Goal: Task Accomplishment & Management: Use online tool/utility

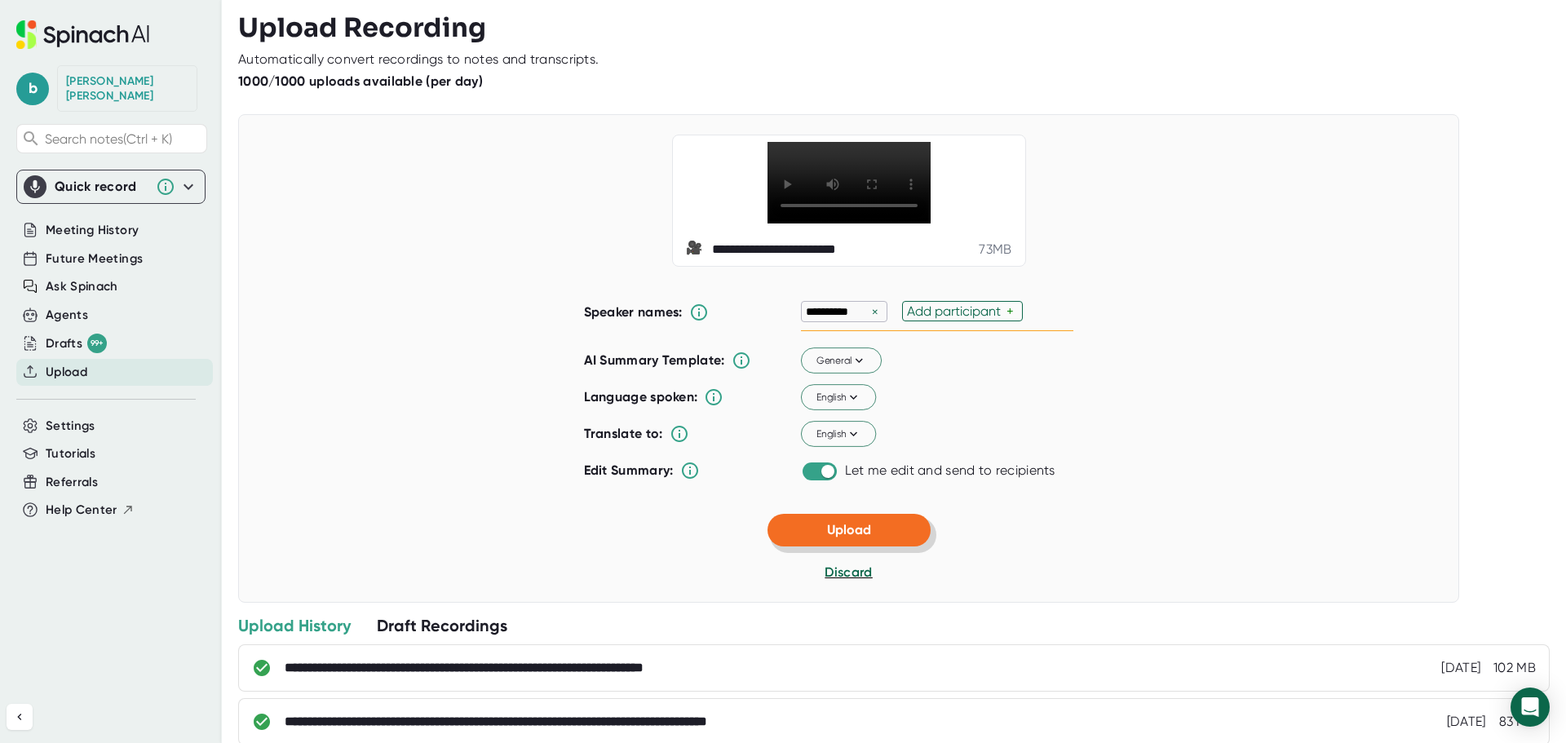
click at [845, 537] on span "Upload" at bounding box center [849, 529] width 44 height 15
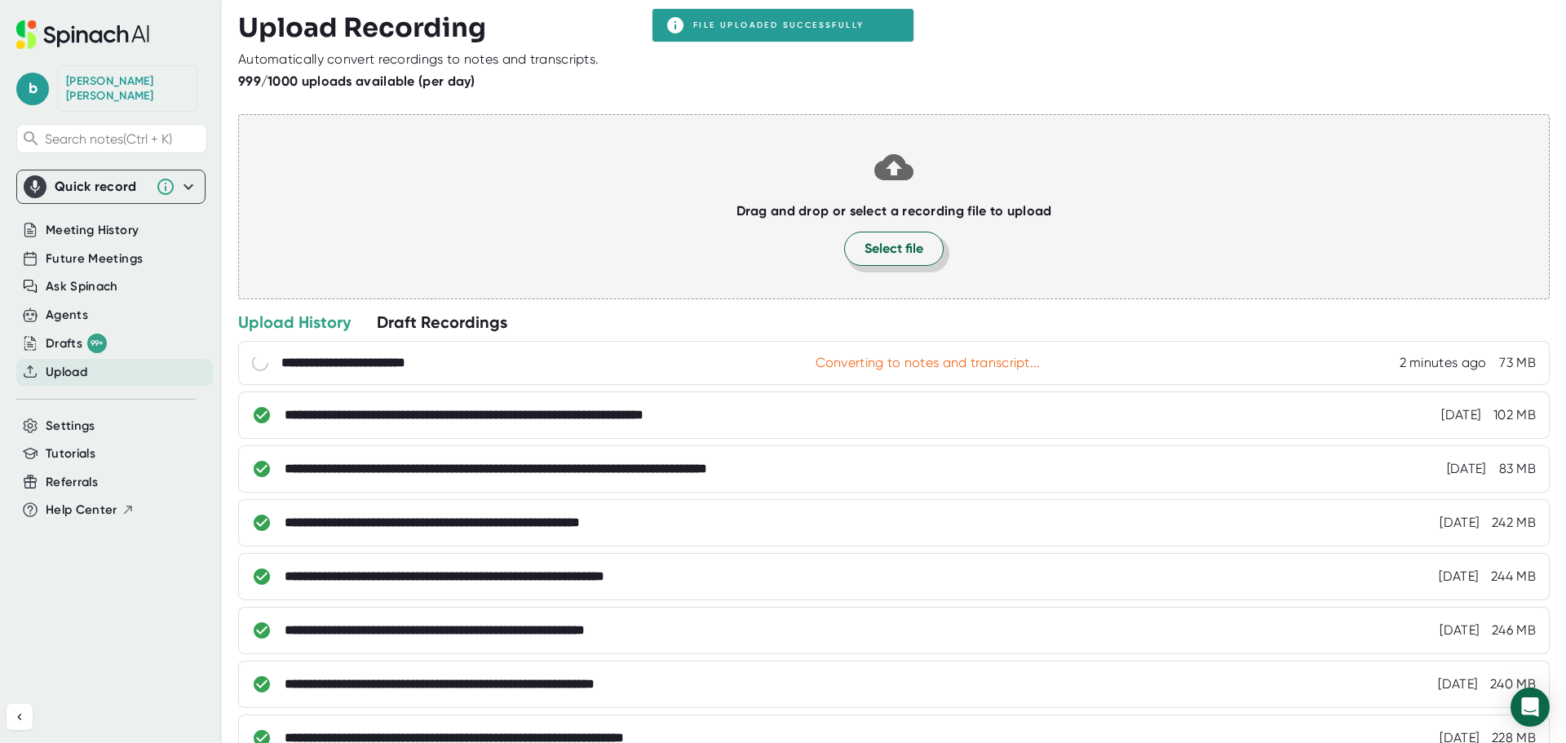
click at [890, 244] on span "Select file" at bounding box center [893, 249] width 59 height 20
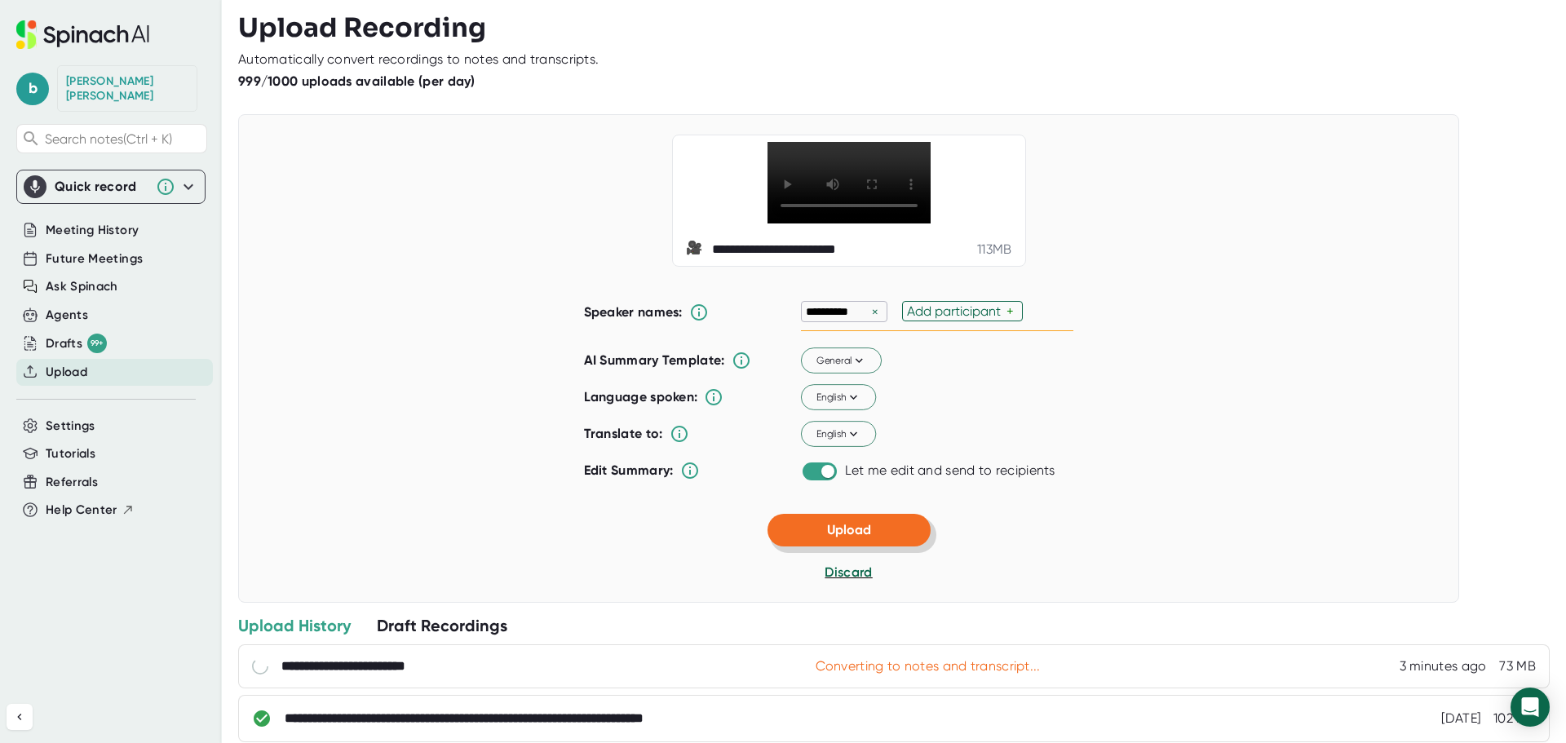
click at [830, 546] on button "Upload" at bounding box center [848, 530] width 163 height 33
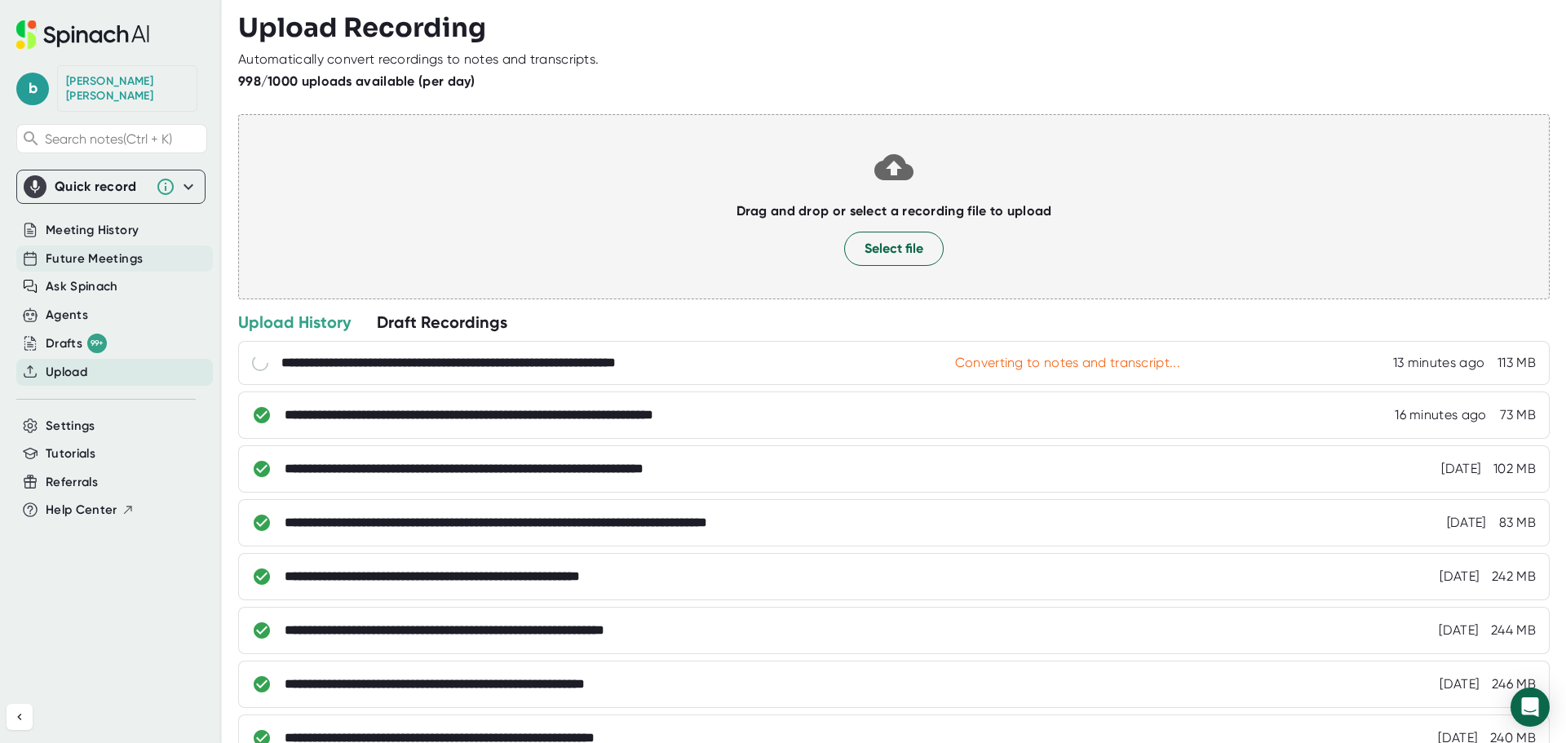
click at [103, 250] on span "Future Meetings" at bounding box center [94, 259] width 97 height 19
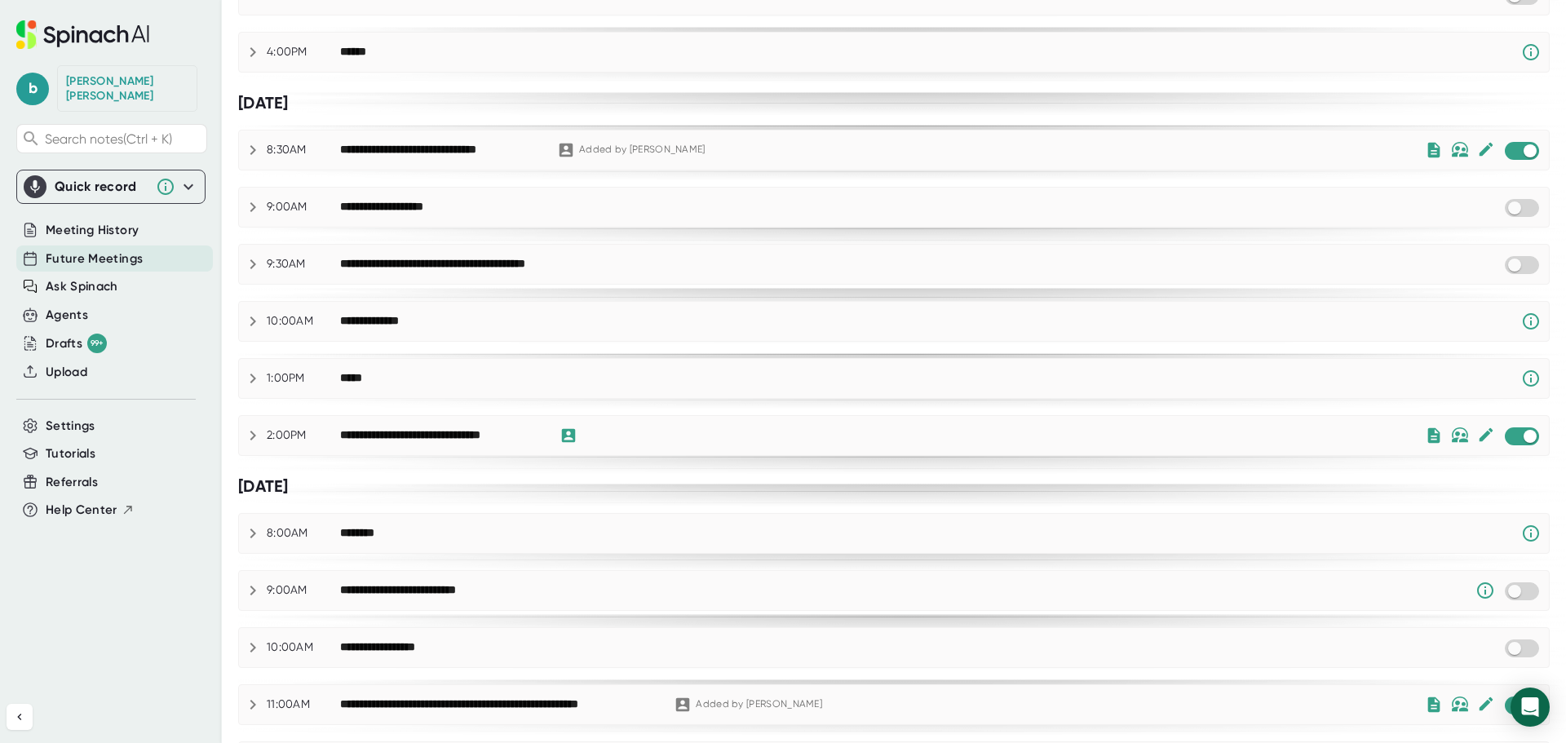
scroll to position [753, 0]
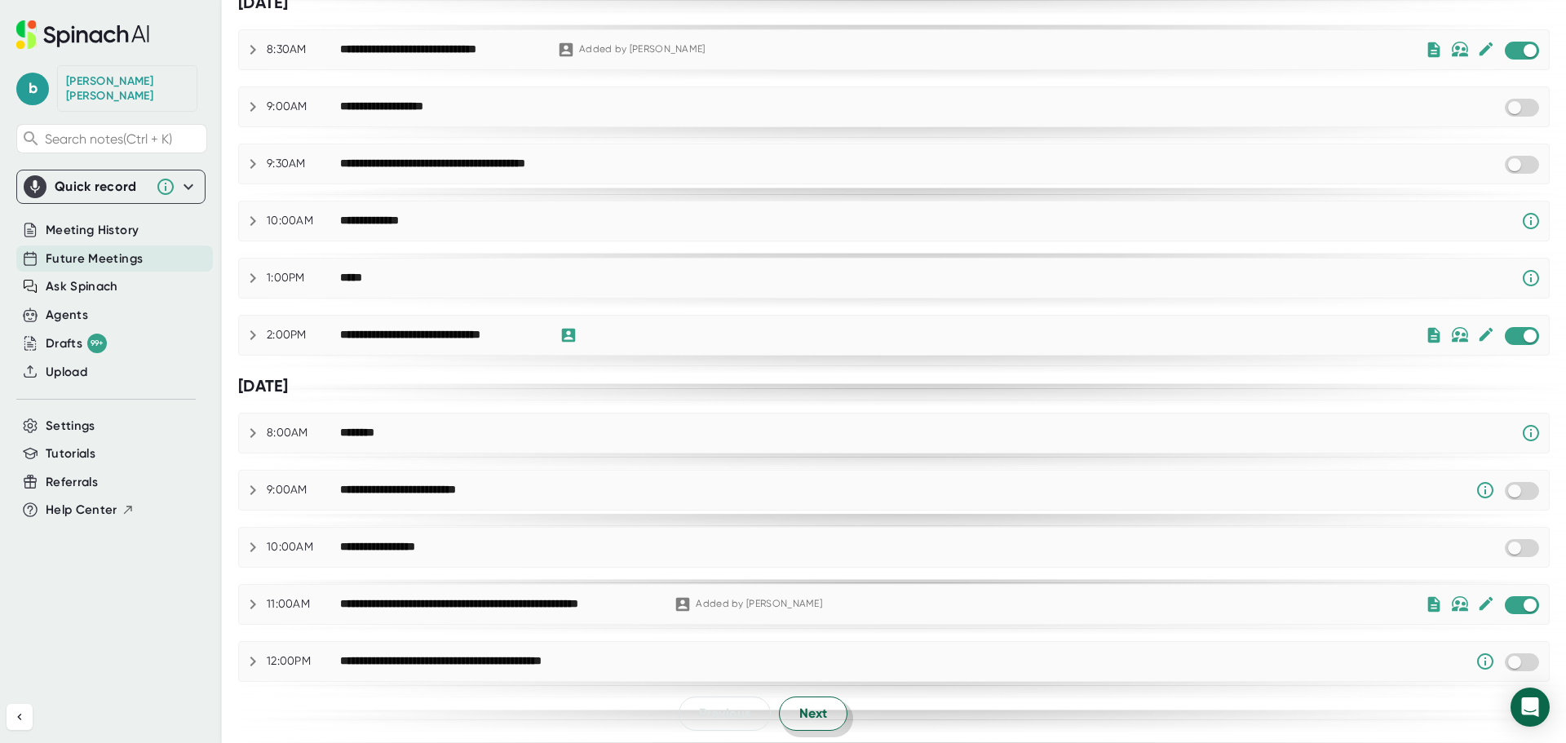
click at [812, 719] on span "Next" at bounding box center [813, 714] width 28 height 20
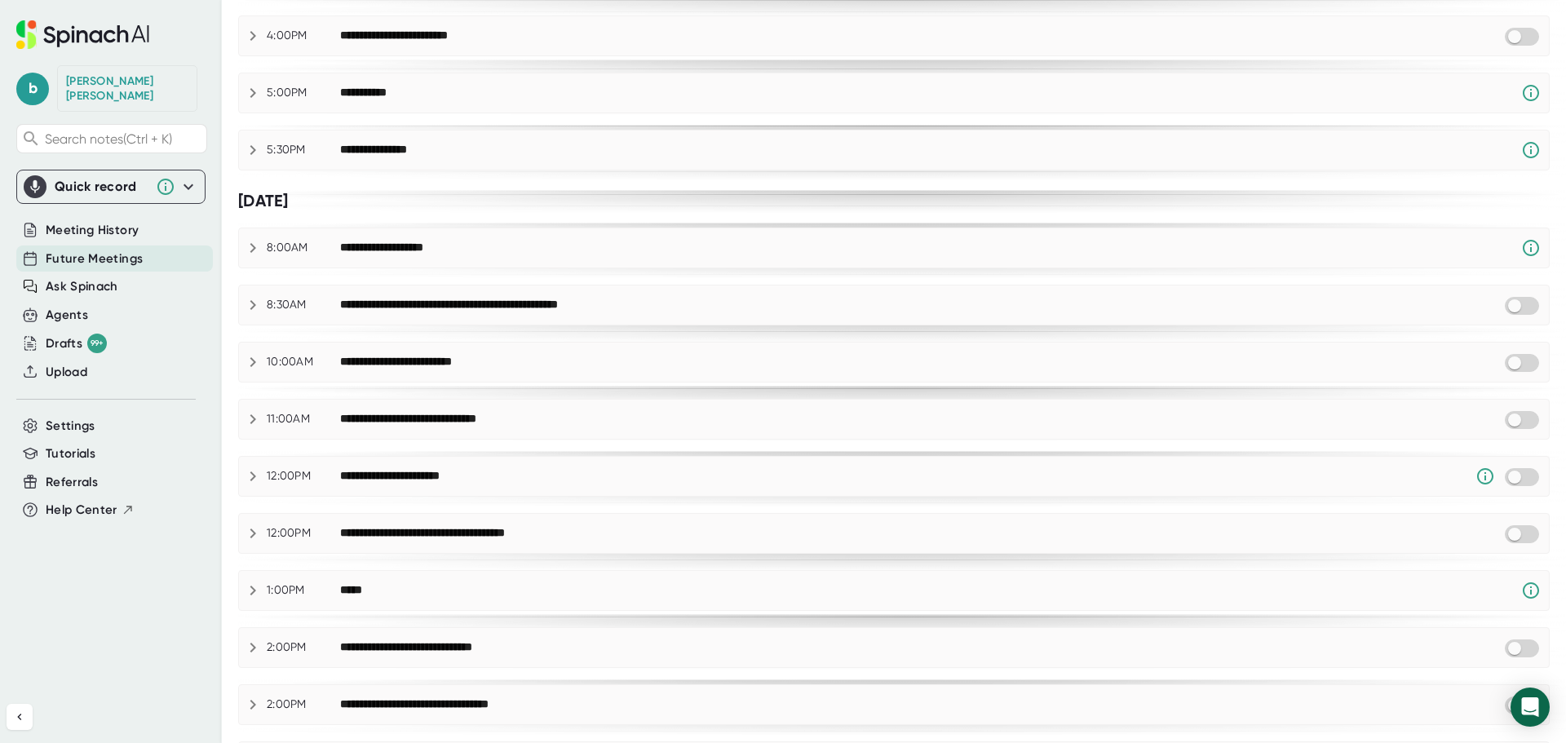
scroll to position [489, 0]
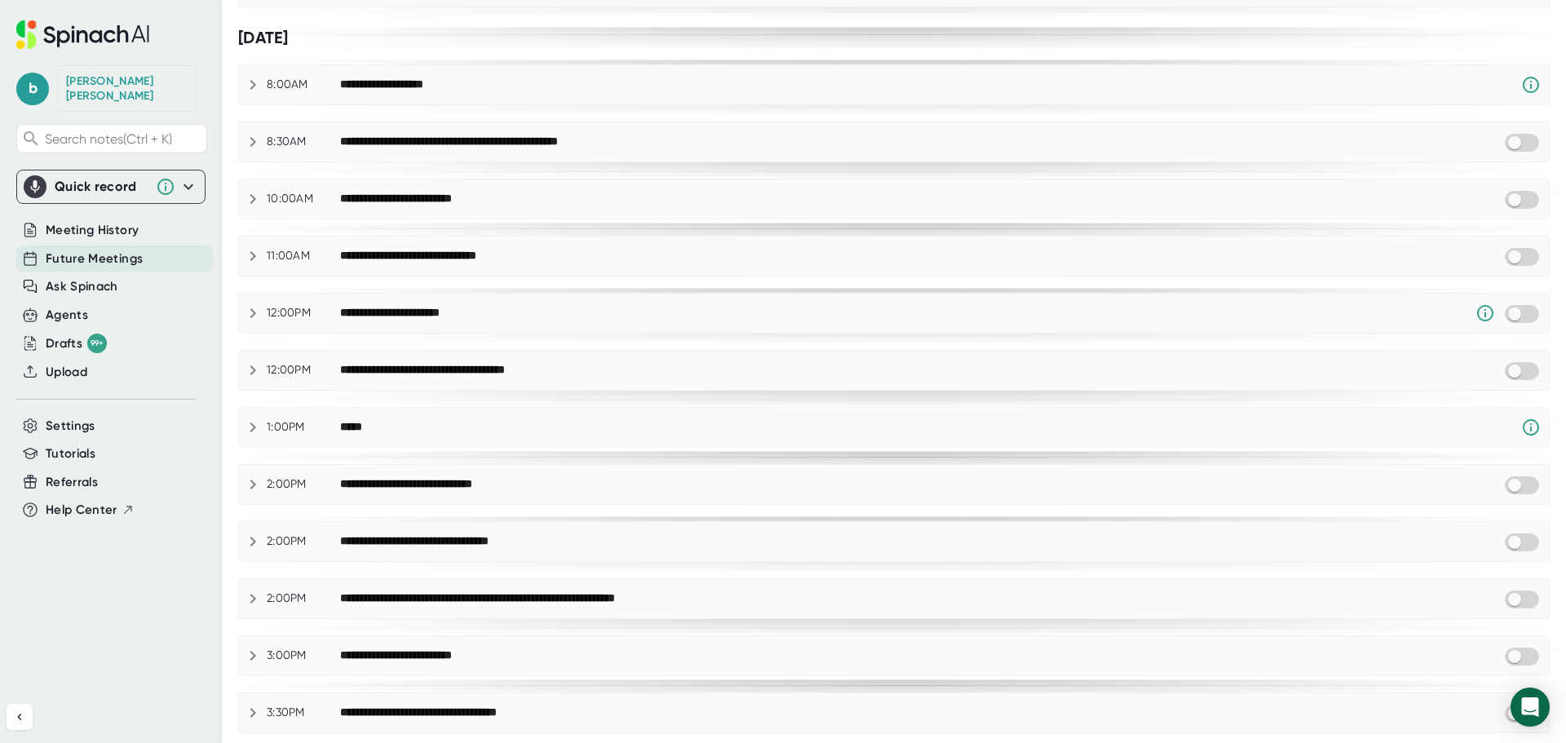
drag, startPoint x: 533, startPoint y: 484, endPoint x: 243, endPoint y: 480, distance: 290.3
click at [246, 480] on div "**********" at bounding box center [894, 485] width 1310 height 20
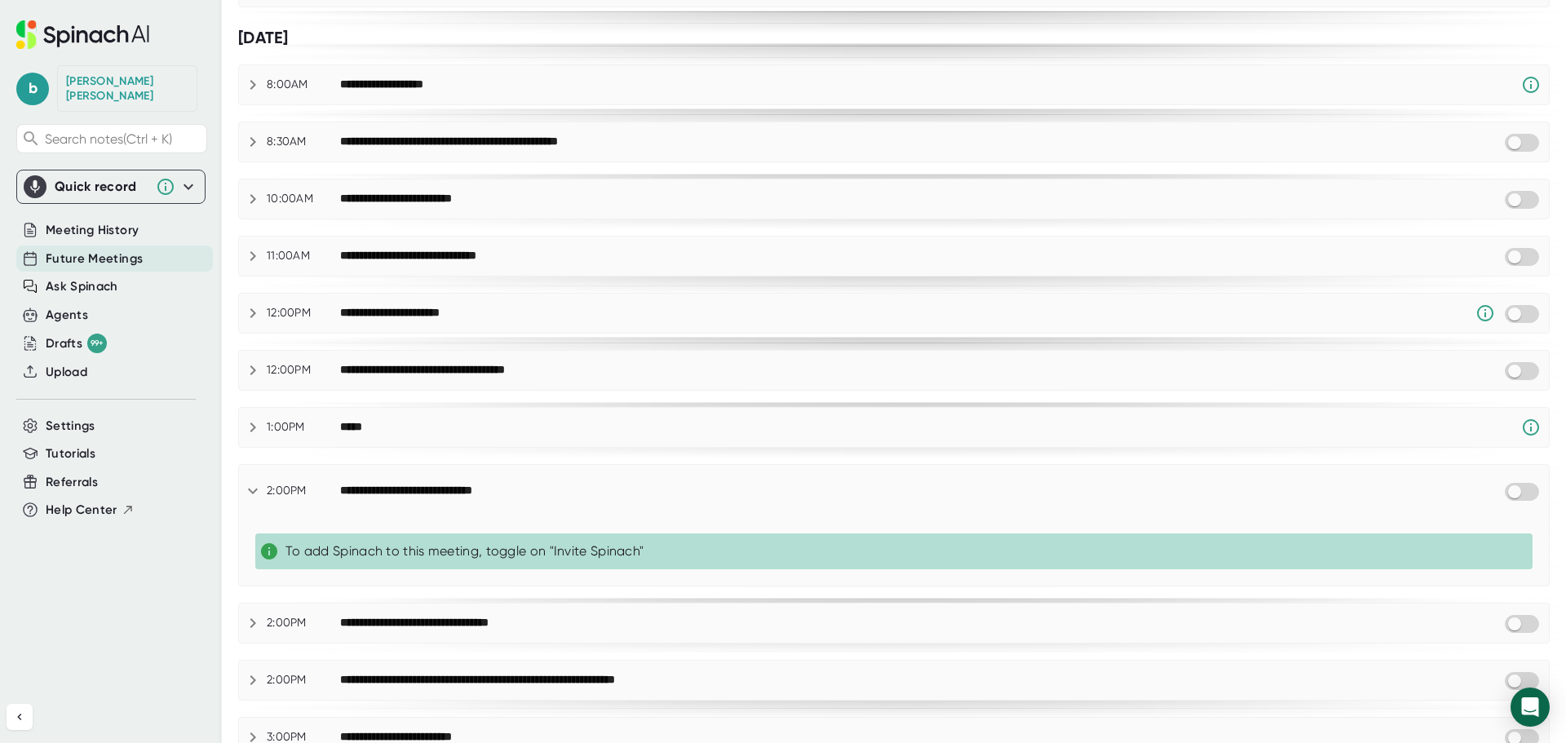
drag, startPoint x: 533, startPoint y: 490, endPoint x: 299, endPoint y: 490, distance: 233.2
click at [316, 488] on div "**********" at bounding box center [894, 491] width 1310 height 20
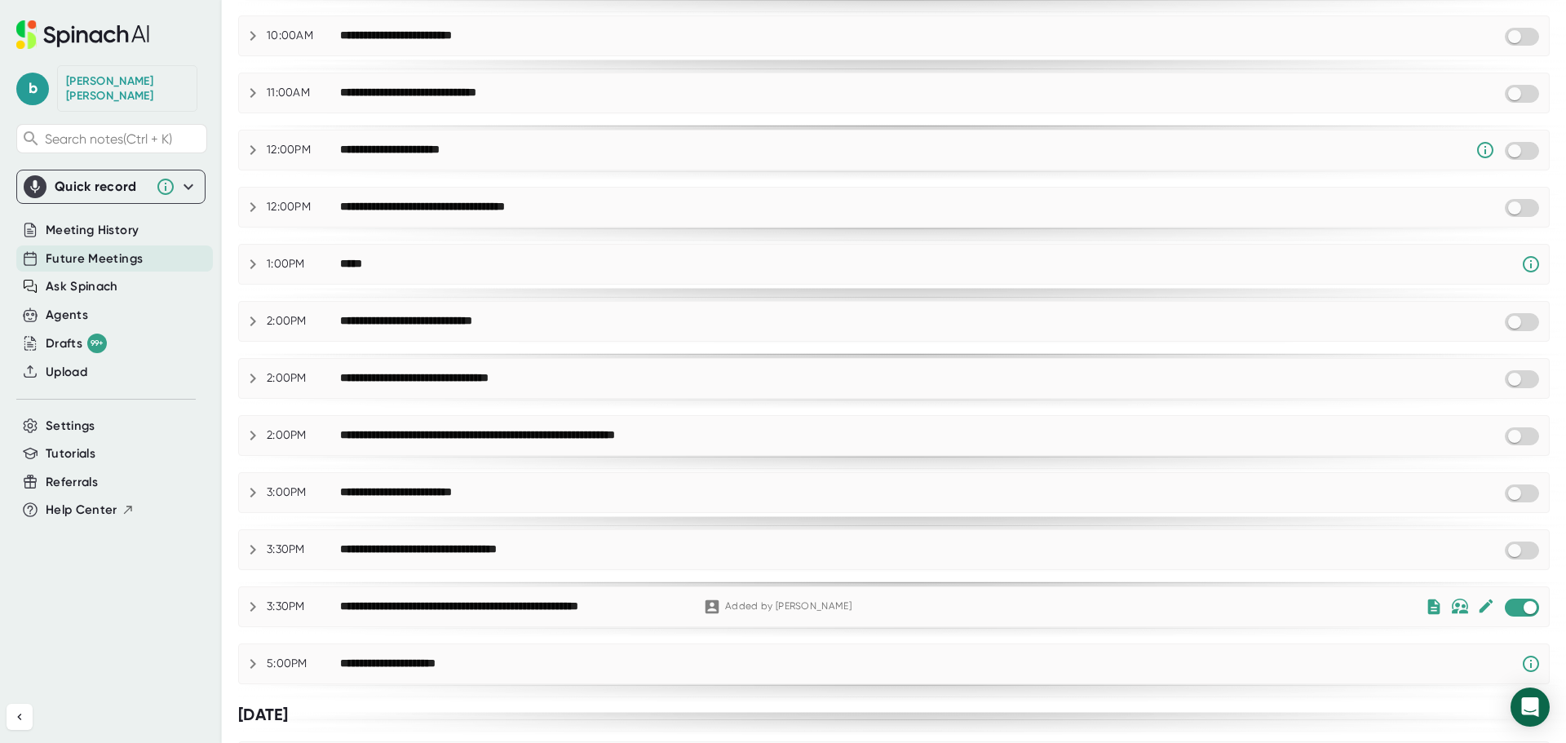
scroll to position [753, 0]
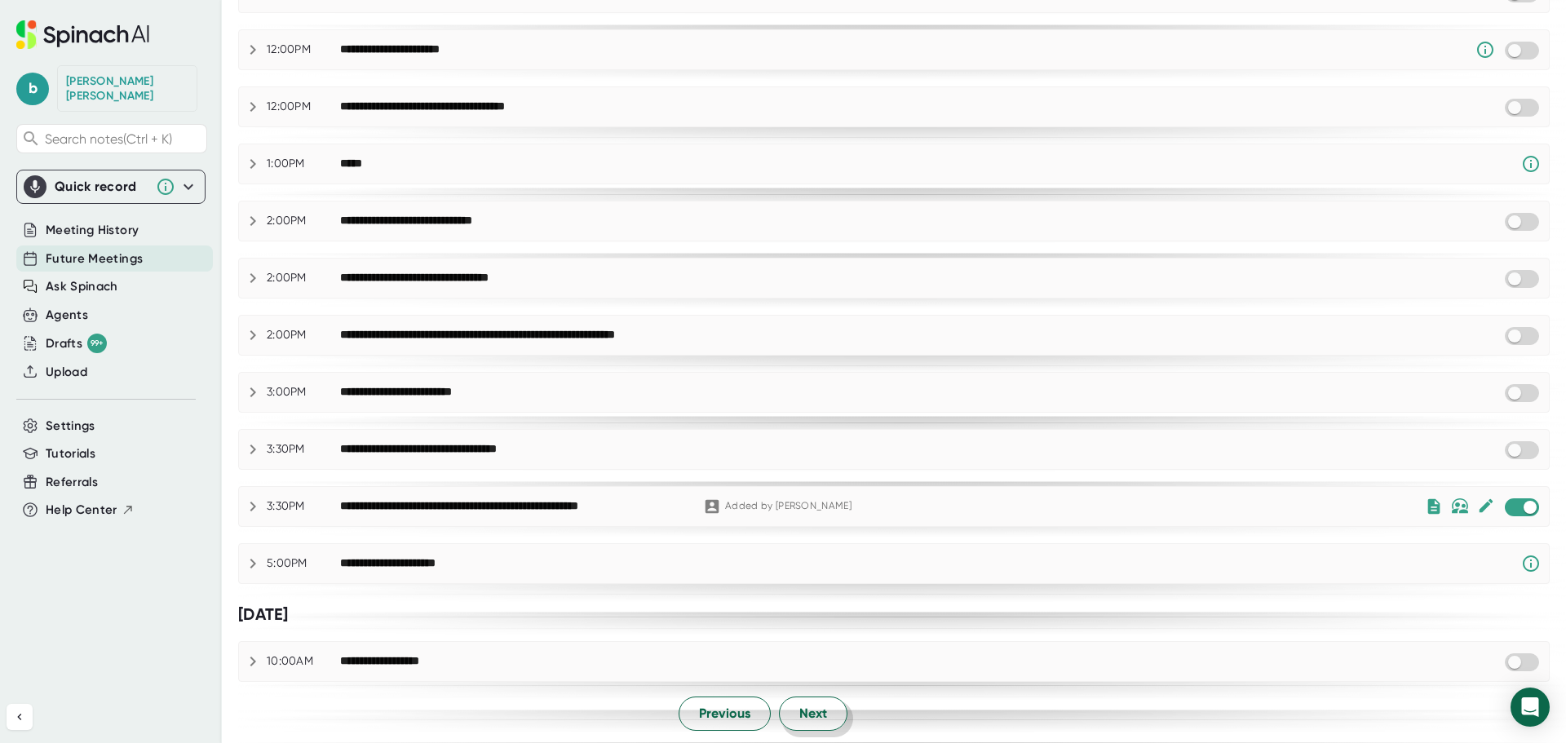
click at [804, 720] on span "Next" at bounding box center [813, 714] width 28 height 20
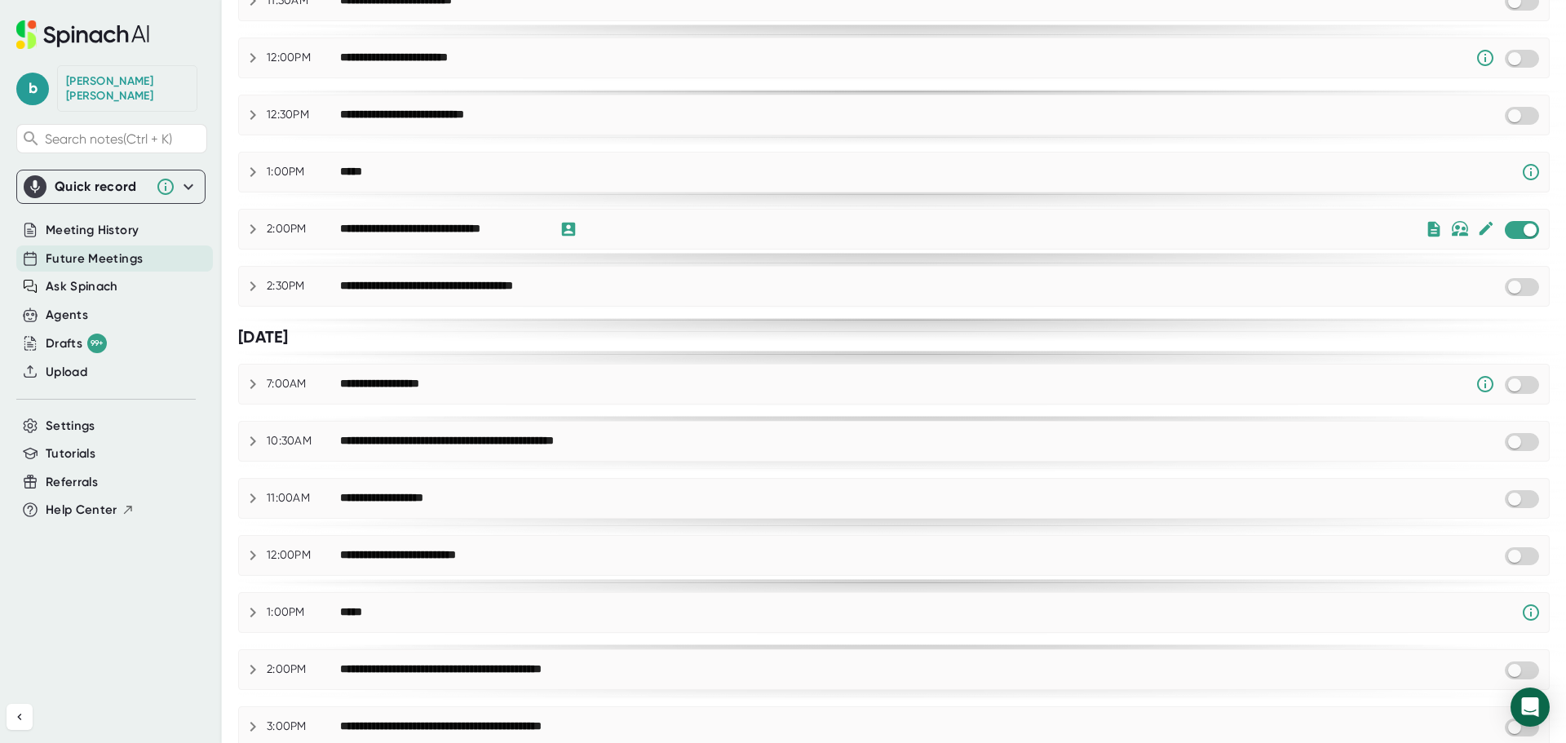
scroll to position [141, 0]
